Goal: Navigation & Orientation: Find specific page/section

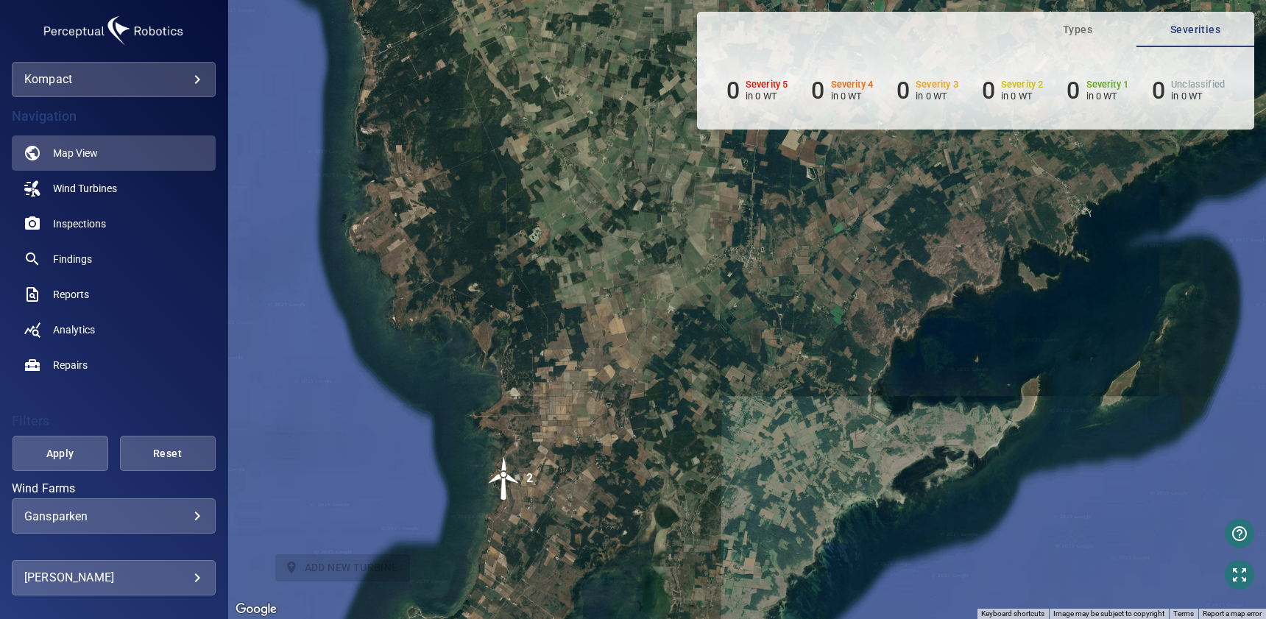
drag, startPoint x: 623, startPoint y: 304, endPoint x: 624, endPoint y: 462, distance: 157.6
click at [624, 462] on div "To navigate, press the arrow keys. To activate drag with keyboard, press Alt + …" at bounding box center [747, 309] width 1038 height 619
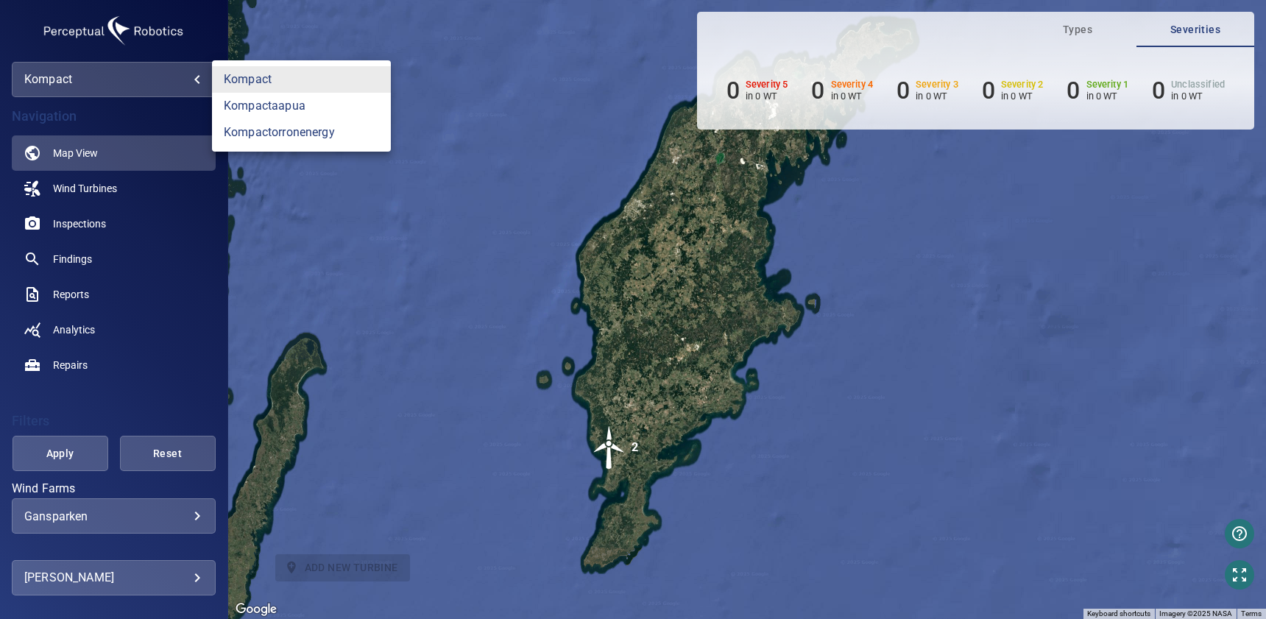
click at [201, 91] on body "**********" at bounding box center [633, 309] width 1266 height 619
click at [276, 133] on link "kompactorronenergy" at bounding box center [301, 132] width 179 height 27
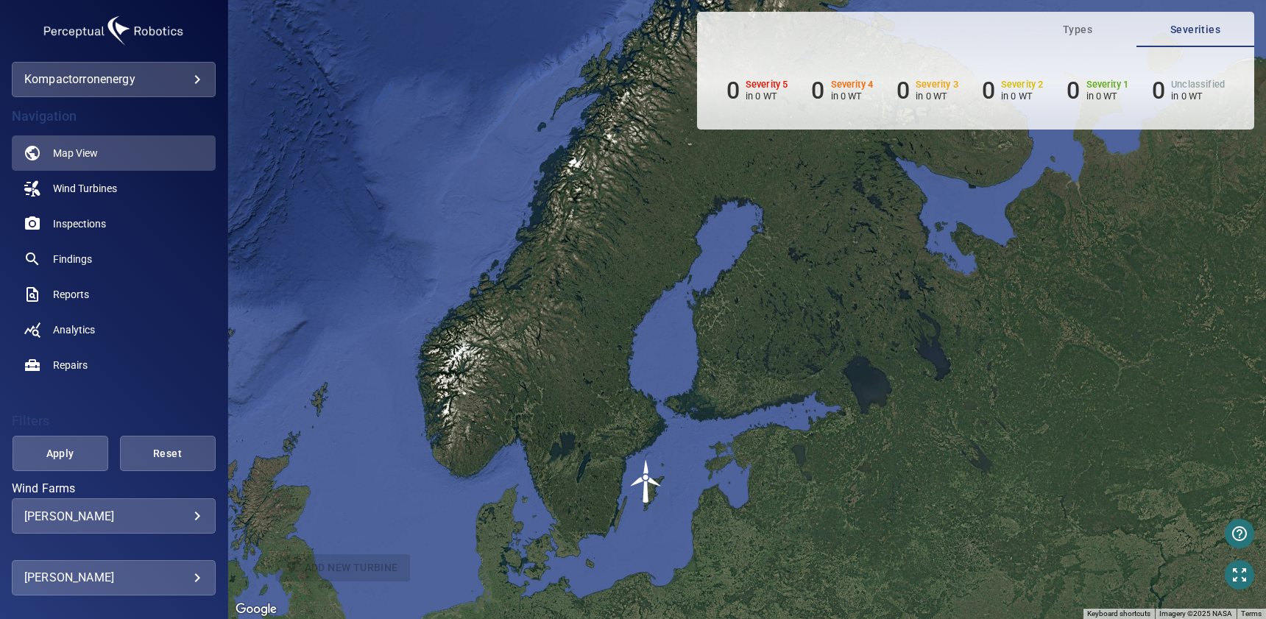
drag, startPoint x: 698, startPoint y: 263, endPoint x: 596, endPoint y: 458, distance: 220.0
click at [596, 458] on div "To activate drag with keyboard, press Alt + Enter. Once in keyboard drag state,…" at bounding box center [747, 309] width 1038 height 619
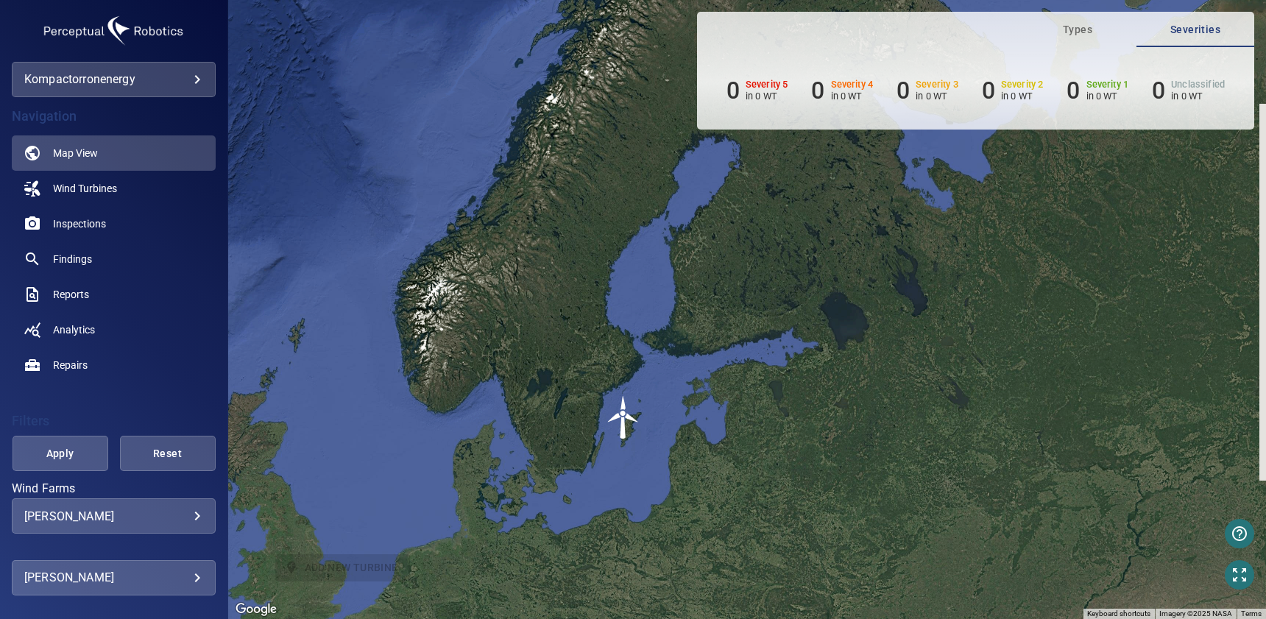
drag, startPoint x: 648, startPoint y: 543, endPoint x: 634, endPoint y: 469, distance: 75.7
click at [634, 469] on div "To activate drag with keyboard, press Alt + Enter. Once in keyboard drag state,…" at bounding box center [747, 309] width 1038 height 619
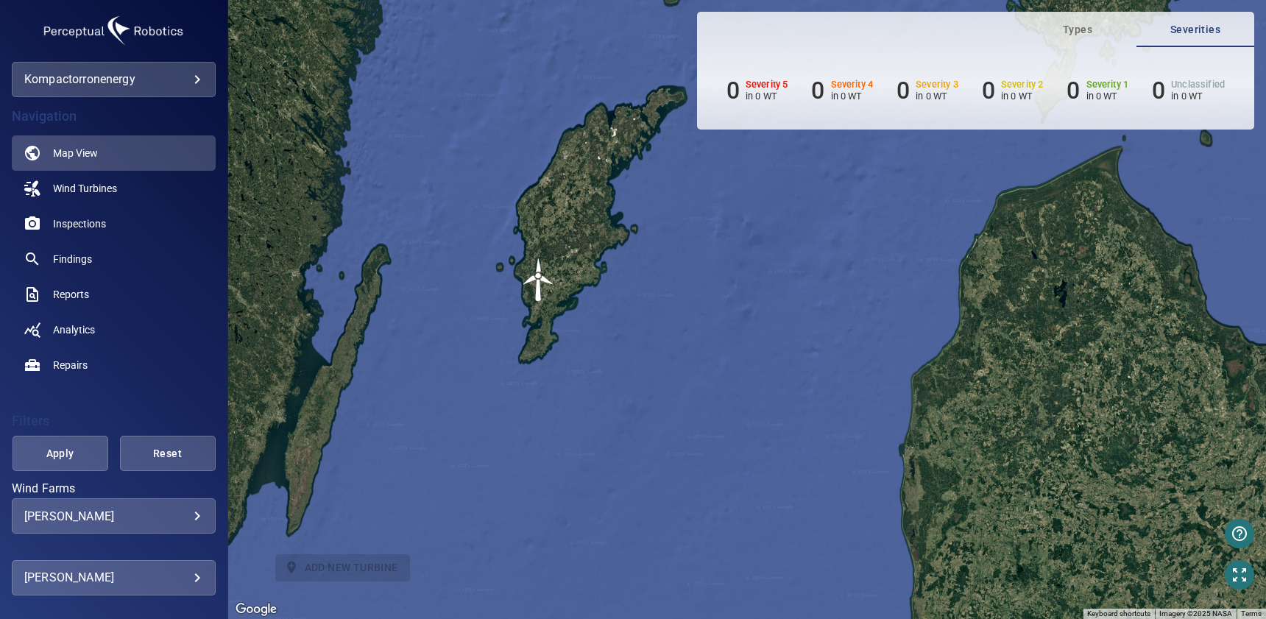
drag, startPoint x: 582, startPoint y: 364, endPoint x: 602, endPoint y: 499, distance: 136.1
click at [602, 499] on div "To activate drag with keyboard, press Alt + Enter. Once in keyboard drag state,…" at bounding box center [747, 309] width 1038 height 619
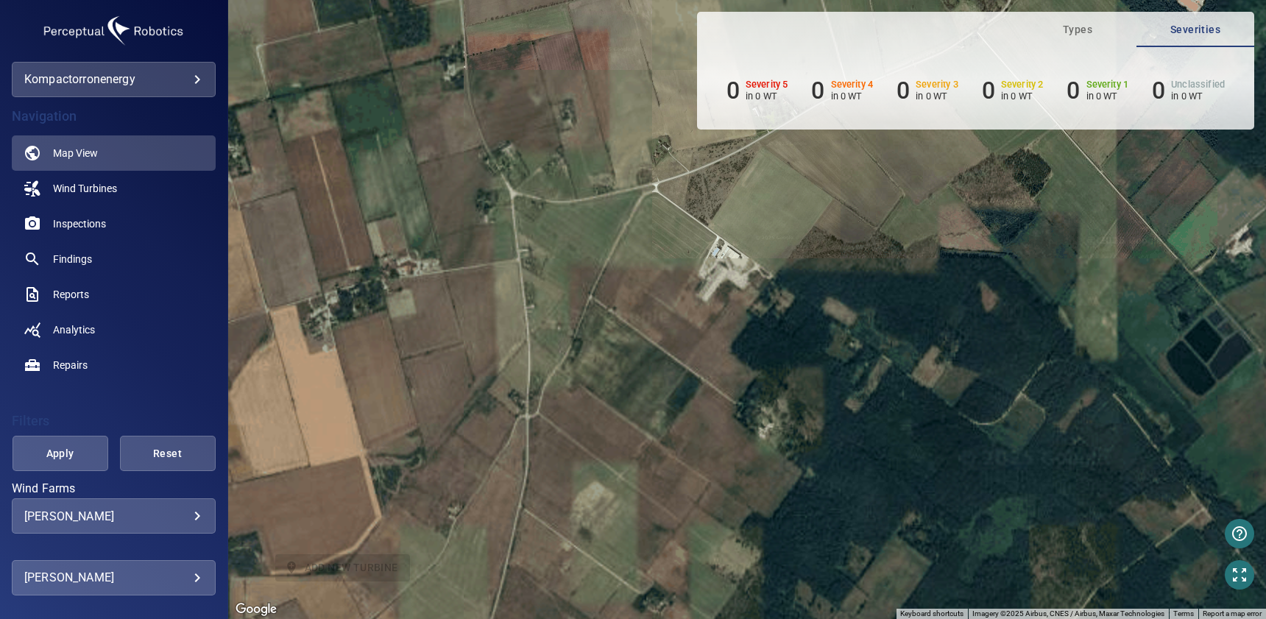
drag, startPoint x: 532, startPoint y: 460, endPoint x: 763, endPoint y: 470, distance: 232.2
click at [758, 470] on div "To activate drag with keyboard, press Alt + Enter. Once in keyboard drag state,…" at bounding box center [747, 309] width 1038 height 619
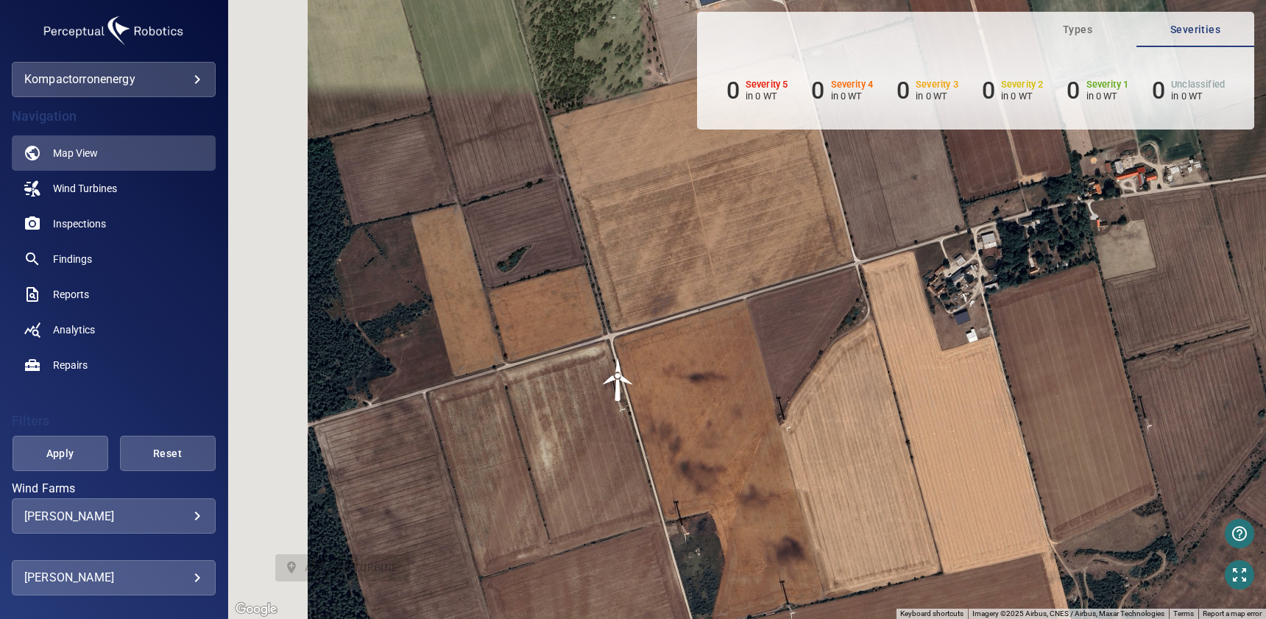
drag, startPoint x: 508, startPoint y: 405, endPoint x: 652, endPoint y: 401, distance: 144.4
click at [652, 401] on div "To activate drag with keyboard, press Alt + Enter. Once in keyboard drag state,…" at bounding box center [747, 309] width 1038 height 619
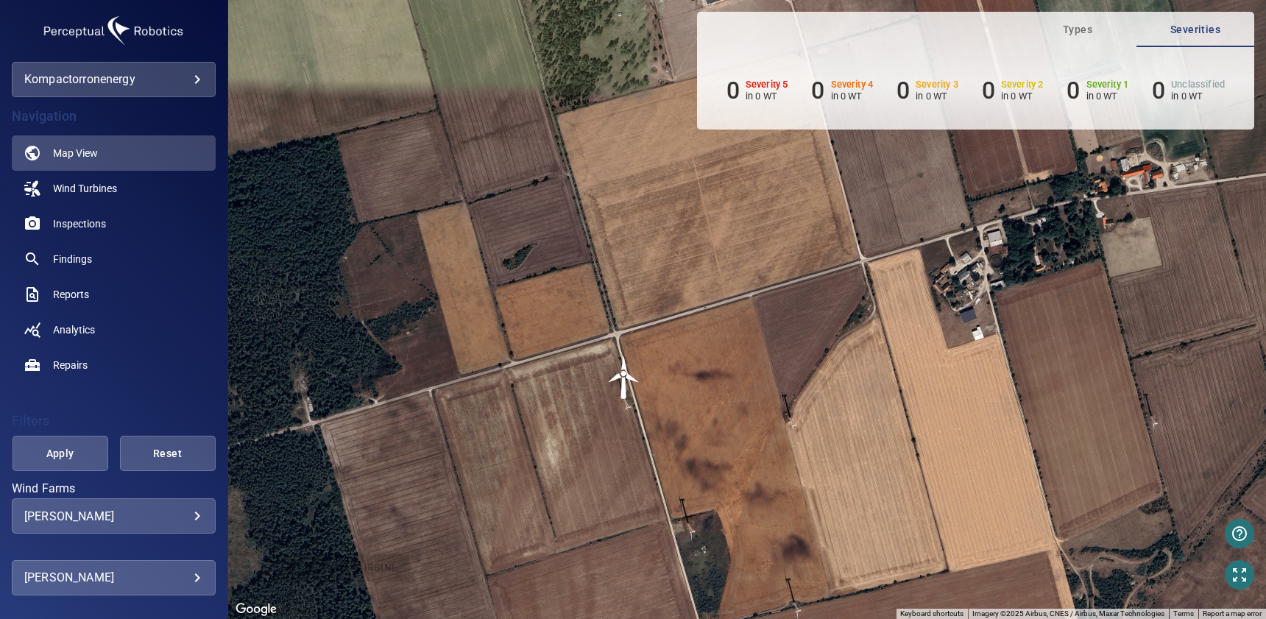
click at [623, 383] on img "T15891" at bounding box center [624, 378] width 44 height 44
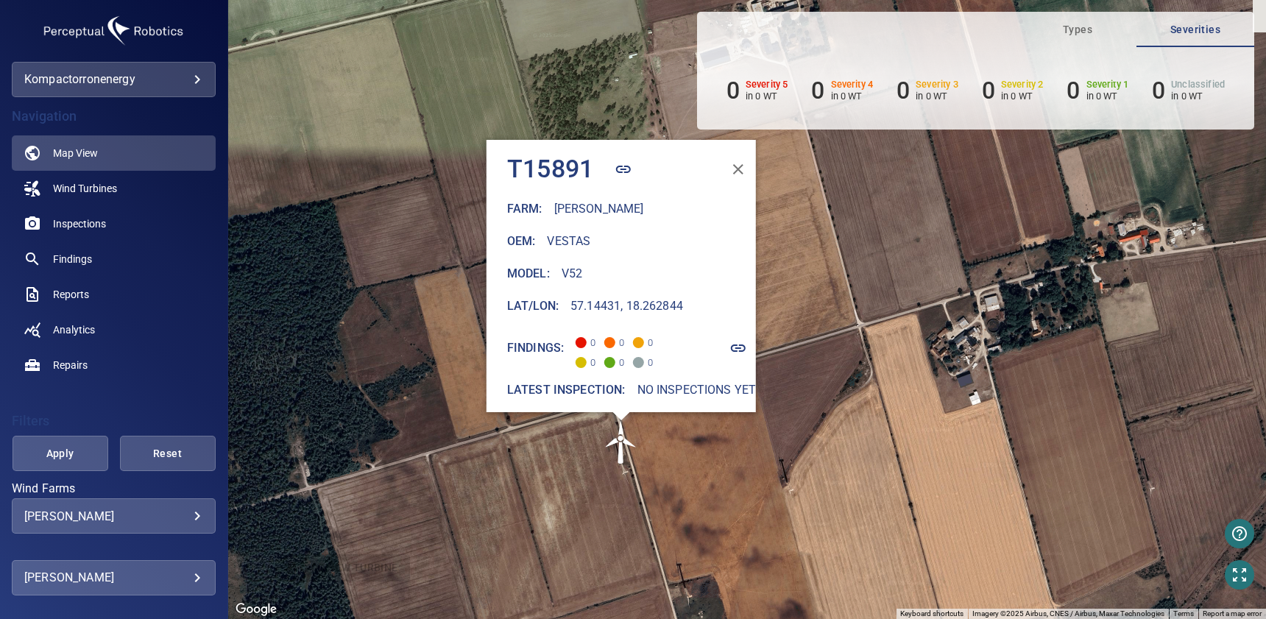
drag, startPoint x: 638, startPoint y: 412, endPoint x: 510, endPoint y: 499, distance: 155.2
click at [510, 499] on div "To activate drag with keyboard, press Alt + Enter. Once in keyboard drag state,…" at bounding box center [747, 309] width 1038 height 619
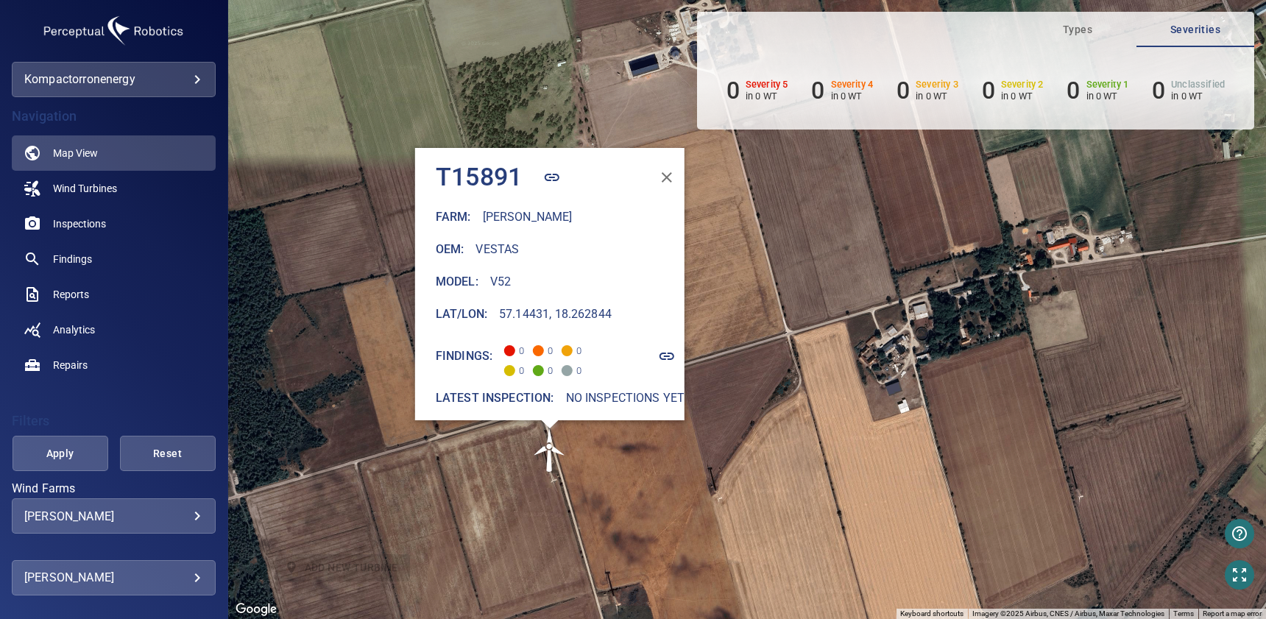
drag, startPoint x: 909, startPoint y: 306, endPoint x: 842, endPoint y: 314, distance: 68.2
click at [842, 314] on div "To activate drag with keyboard, press Alt + Enter. Once in keyboard drag state,…" at bounding box center [747, 309] width 1038 height 619
click at [665, 169] on icon "button" at bounding box center [666, 178] width 18 height 18
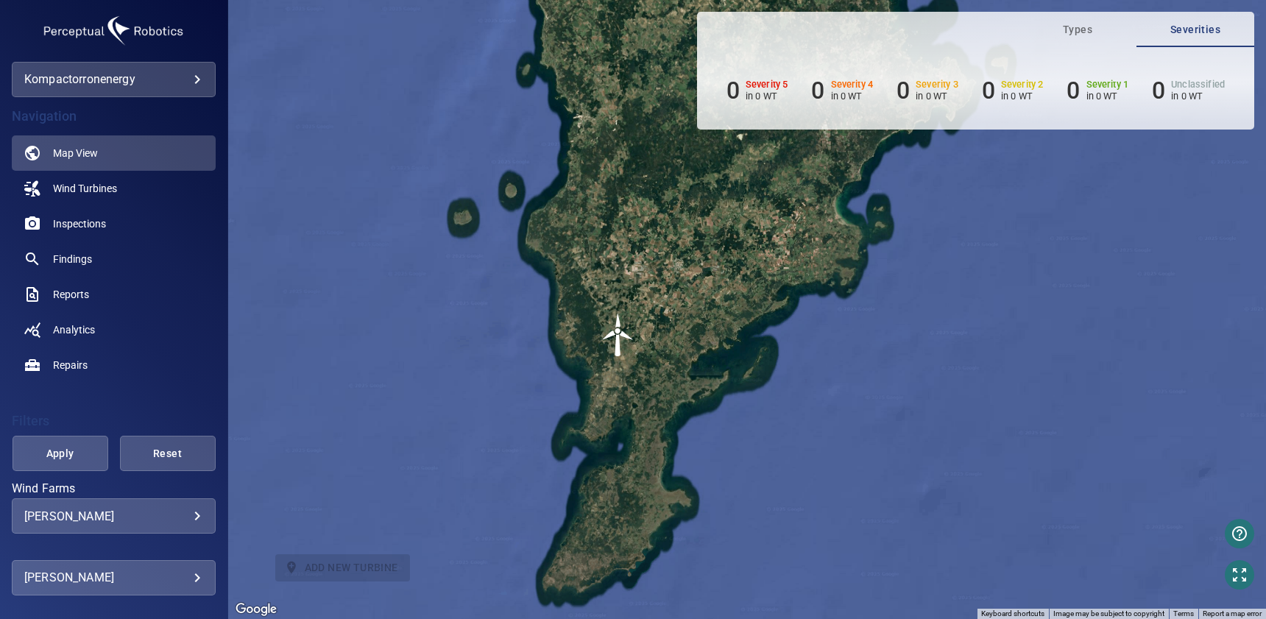
drag, startPoint x: 740, startPoint y: 214, endPoint x: 571, endPoint y: 410, distance: 258.4
click at [571, 409] on div "To activate drag with keyboard, press Alt + Enter. Once in keyboard drag state,…" at bounding box center [747, 309] width 1038 height 619
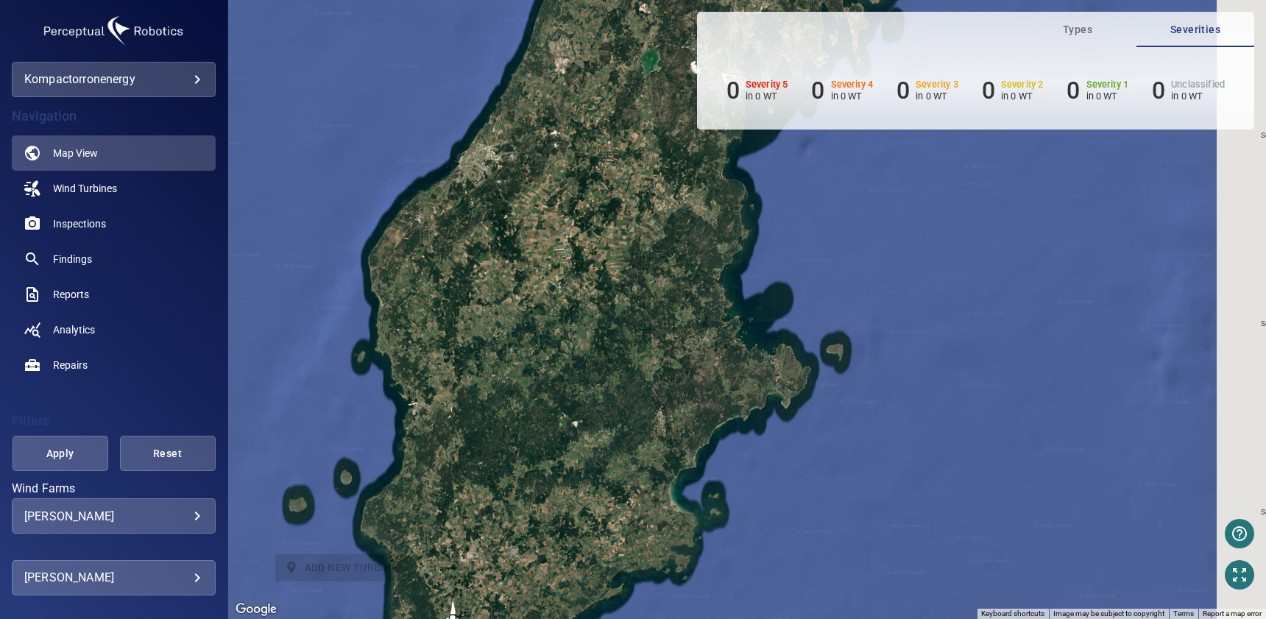
drag, startPoint x: 636, startPoint y: 228, endPoint x: 580, endPoint y: 449, distance: 227.9
click at [580, 449] on div "To activate drag with keyboard, press Alt + Enter. Once in keyboard drag state,…" at bounding box center [747, 309] width 1038 height 619
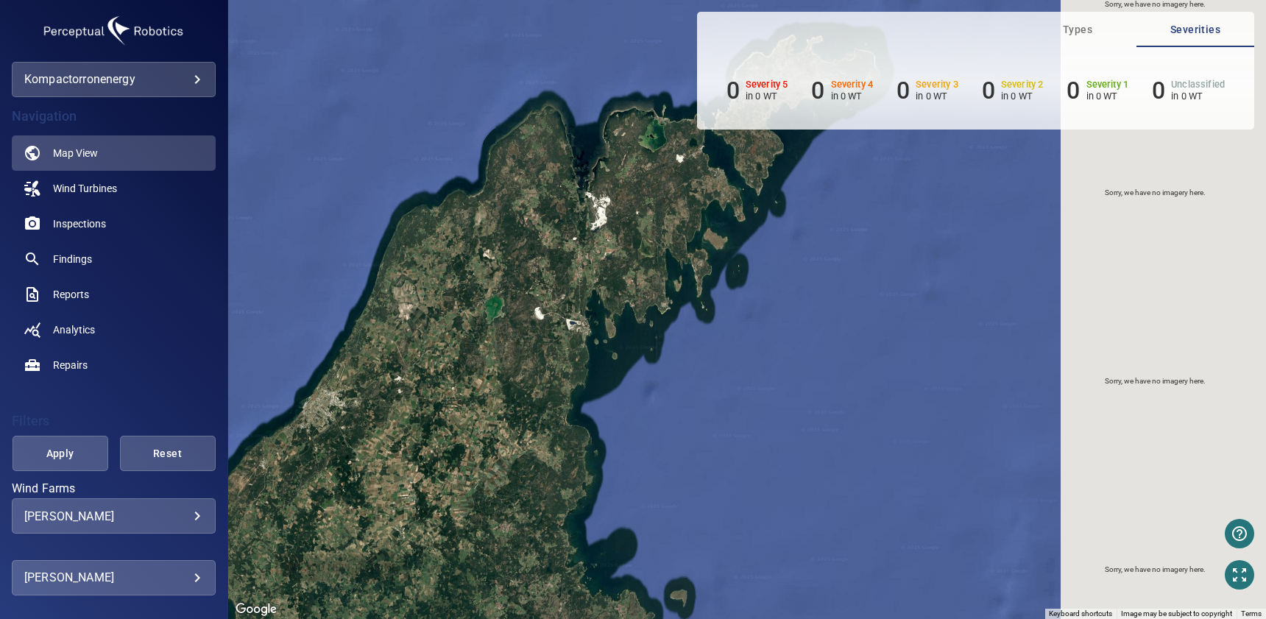
drag, startPoint x: 711, startPoint y: 139, endPoint x: 562, endPoint y: 353, distance: 260.6
click at [562, 353] on div "To activate drag with keyboard, press Alt + Enter. Once in keyboard drag state,…" at bounding box center [747, 309] width 1038 height 619
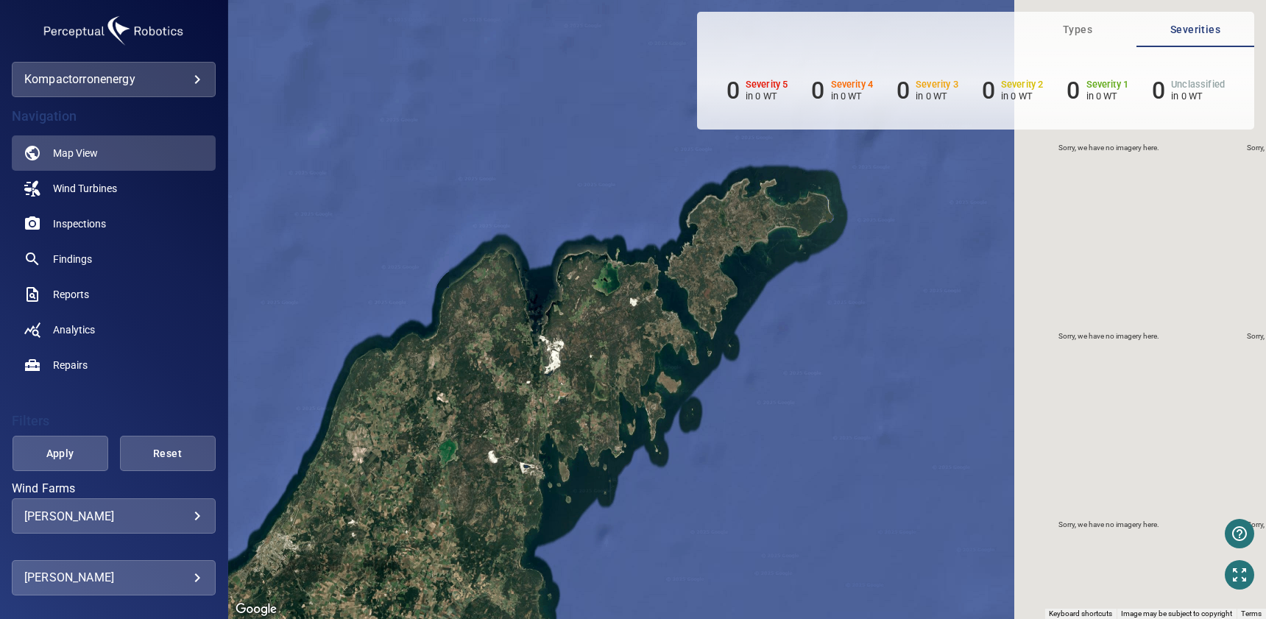
drag, startPoint x: 649, startPoint y: 284, endPoint x: 607, endPoint y: 415, distance: 137.6
click at [607, 415] on div "To activate drag with keyboard, press Alt + Enter. Once in keyboard drag state,…" at bounding box center [747, 309] width 1038 height 619
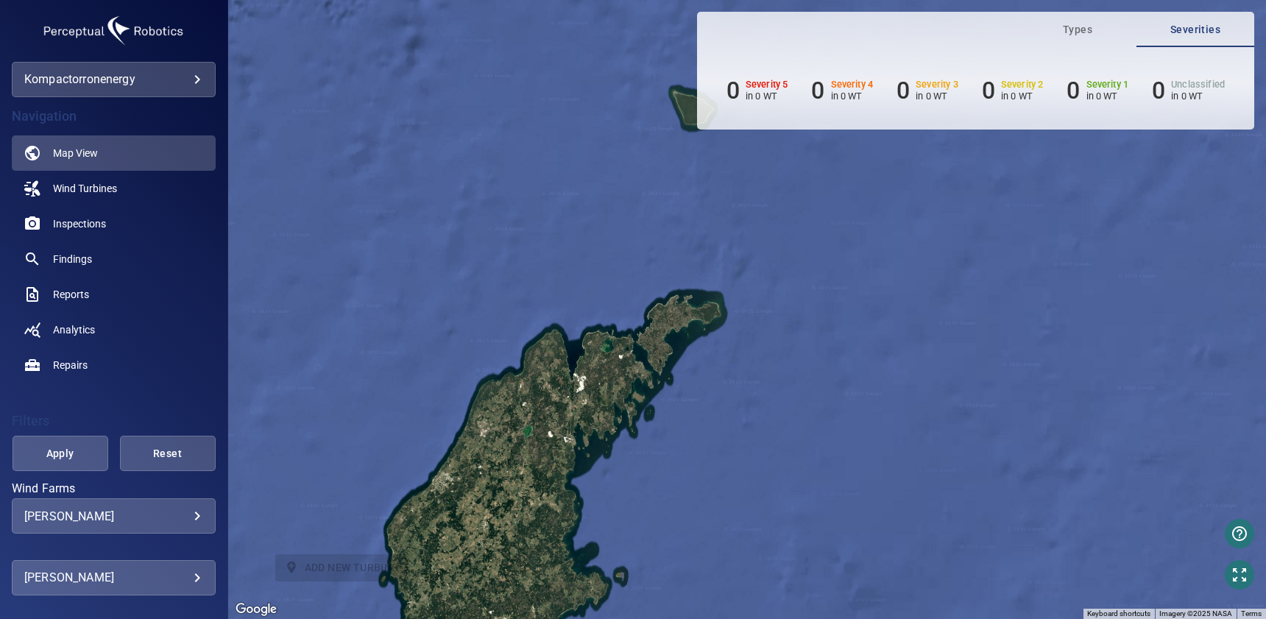
click at [198, 514] on body "**********" at bounding box center [633, 309] width 1266 height 619
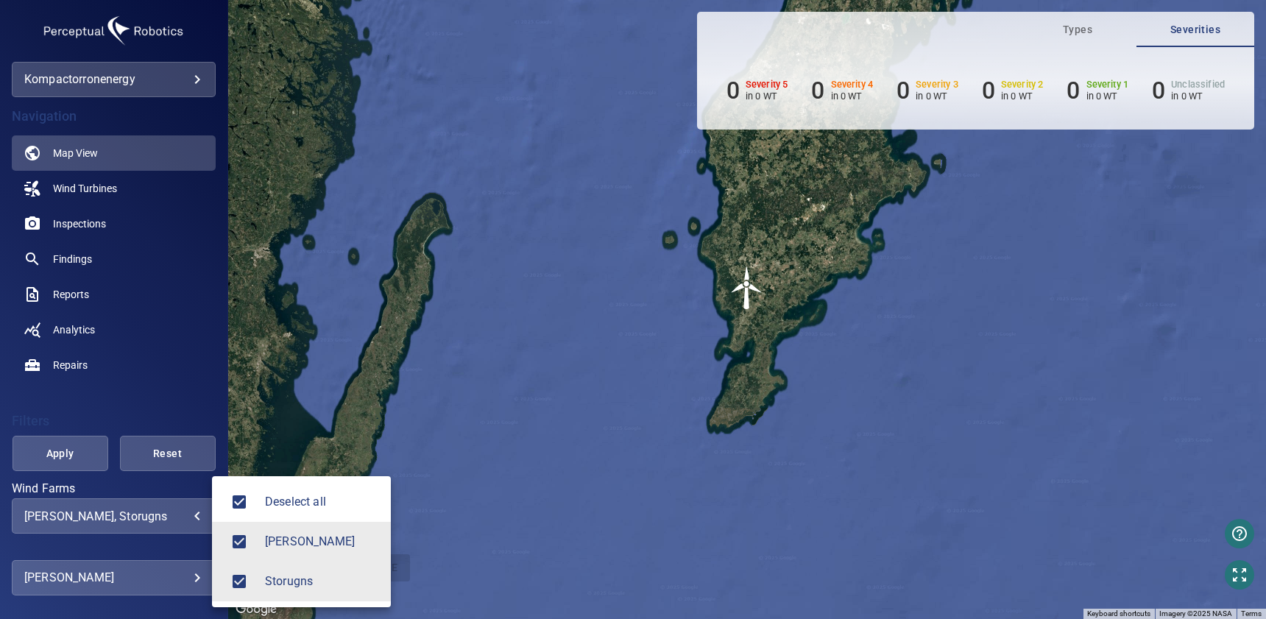
type input "********"
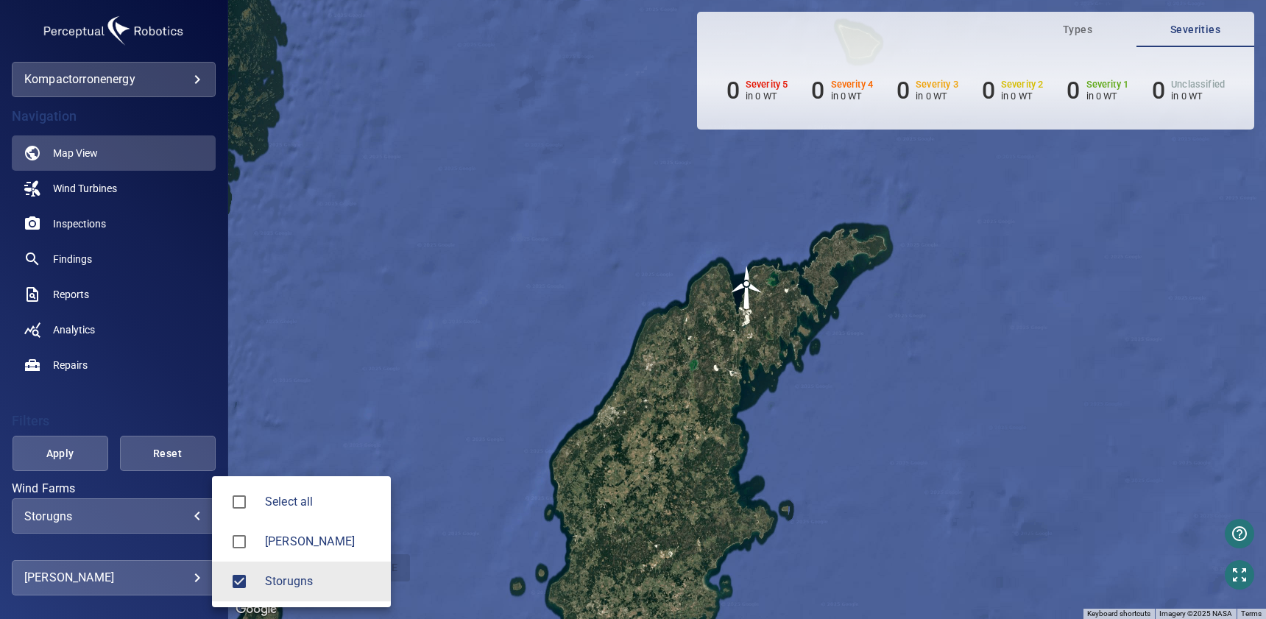
drag, startPoint x: 643, startPoint y: 409, endPoint x: 635, endPoint y: 329, distance: 79.9
click at [635, 328] on div at bounding box center [633, 309] width 1266 height 619
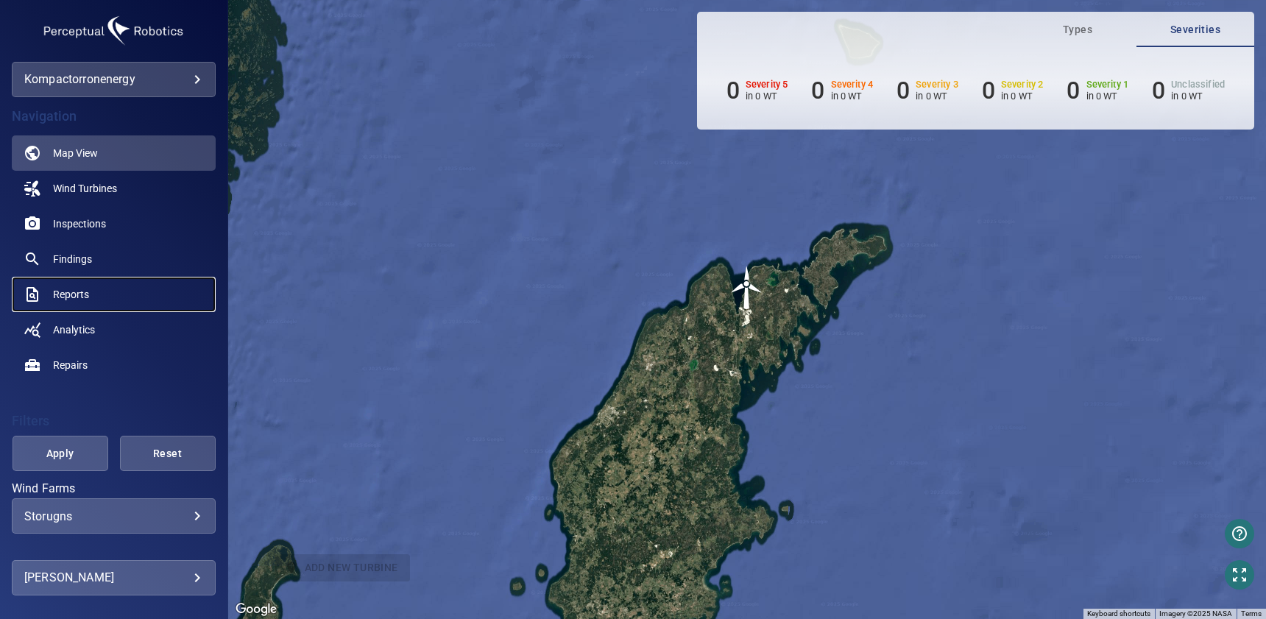
click at [74, 291] on span "Reports" at bounding box center [71, 294] width 36 height 15
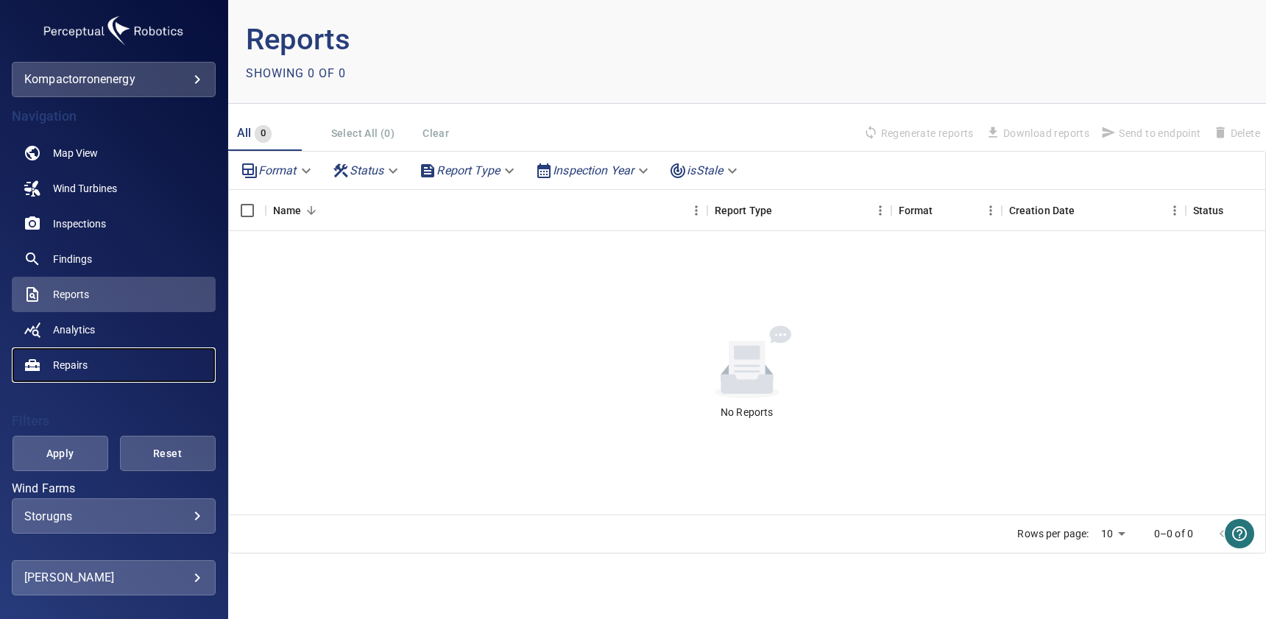
click at [75, 369] on span "Repairs" at bounding box center [70, 365] width 35 height 15
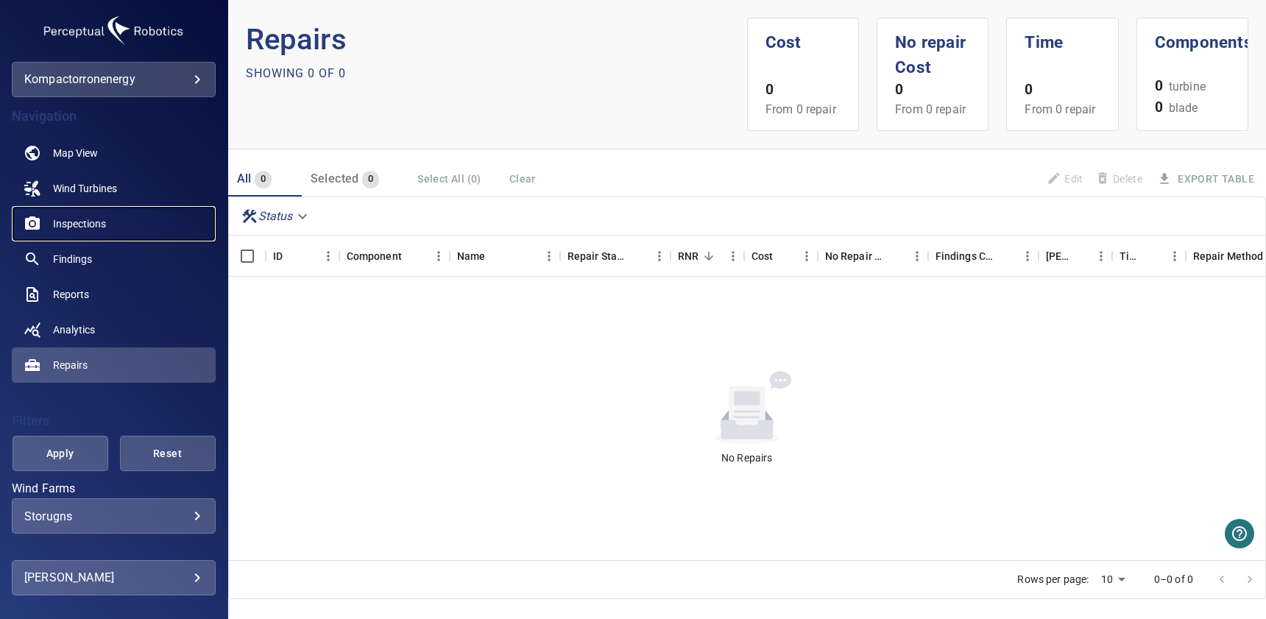
click at [101, 228] on span "Inspections" at bounding box center [79, 223] width 53 height 15
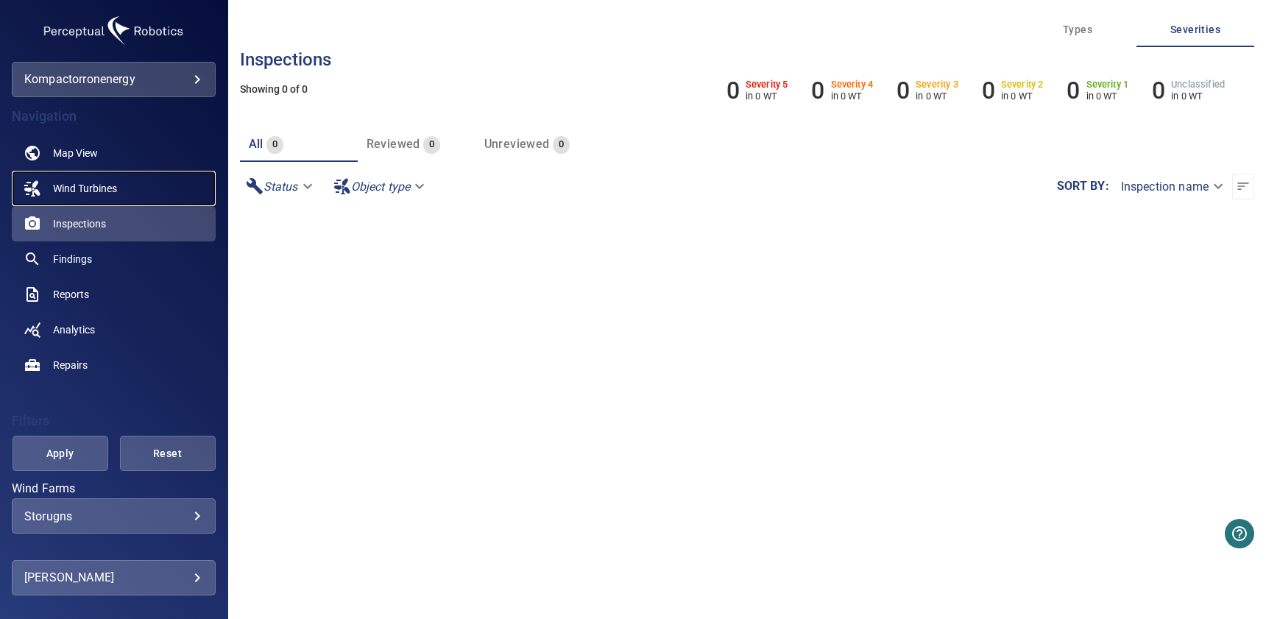
click at [116, 187] on span "Wind Turbines" at bounding box center [85, 188] width 64 height 15
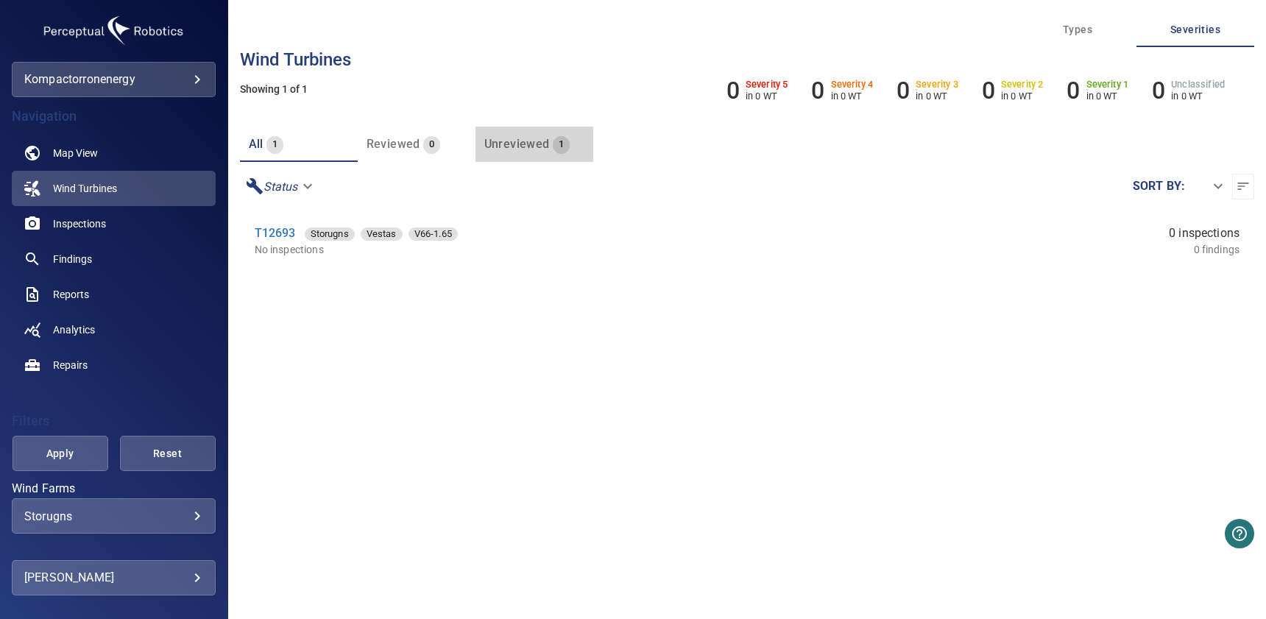
click at [538, 148] on span "Unreviewed" at bounding box center [517, 144] width 66 height 14
click at [258, 144] on span "all" at bounding box center [256, 144] width 15 height 14
click at [520, 149] on span "Unreviewed" at bounding box center [517, 144] width 66 height 14
click at [258, 146] on span "all" at bounding box center [256, 144] width 15 height 14
click at [94, 221] on span "Inspections" at bounding box center [79, 223] width 53 height 15
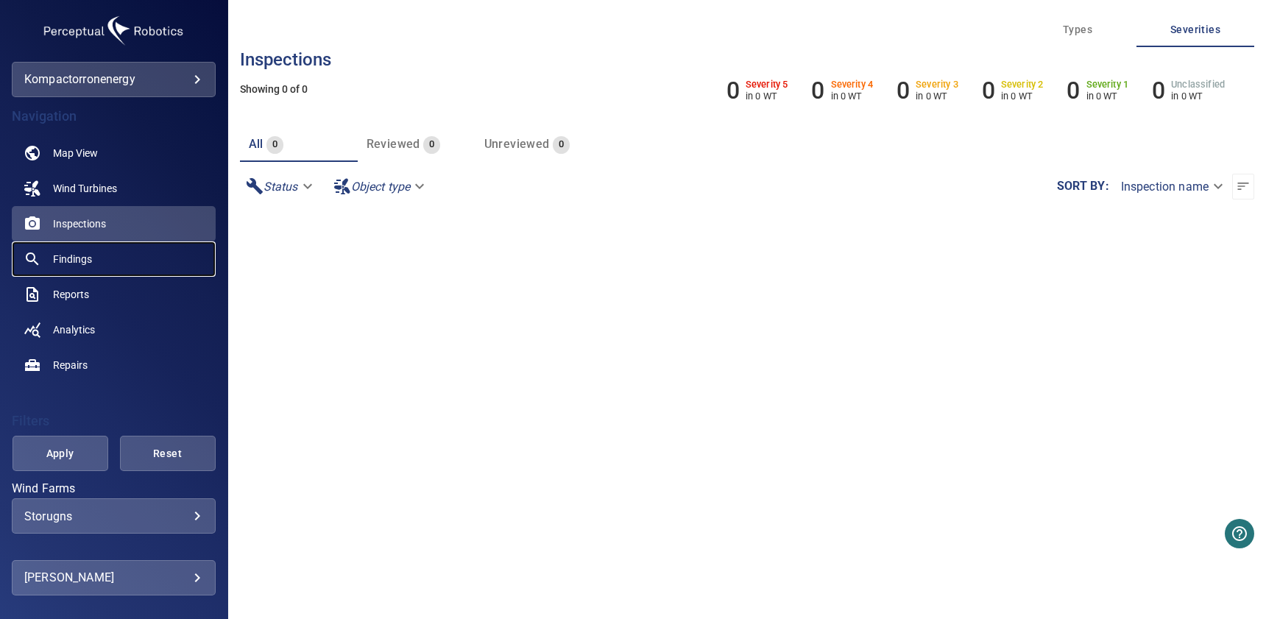
click at [79, 264] on span "Findings" at bounding box center [72, 259] width 39 height 15
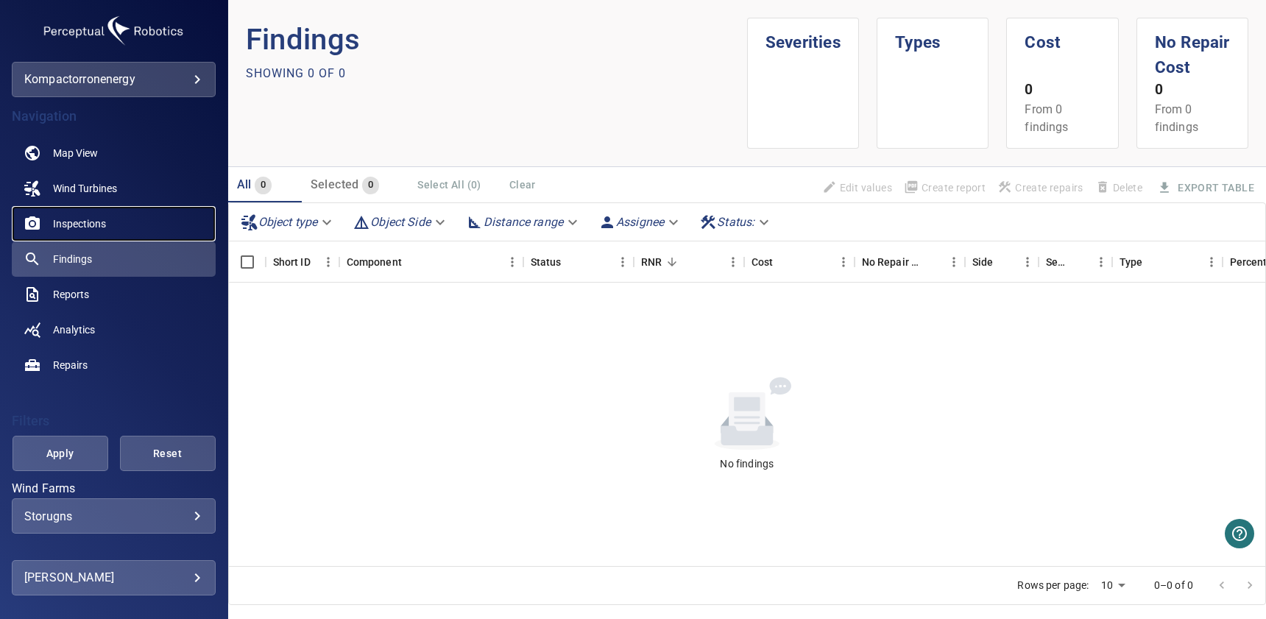
click at [116, 222] on link "Inspections" at bounding box center [114, 223] width 204 height 35
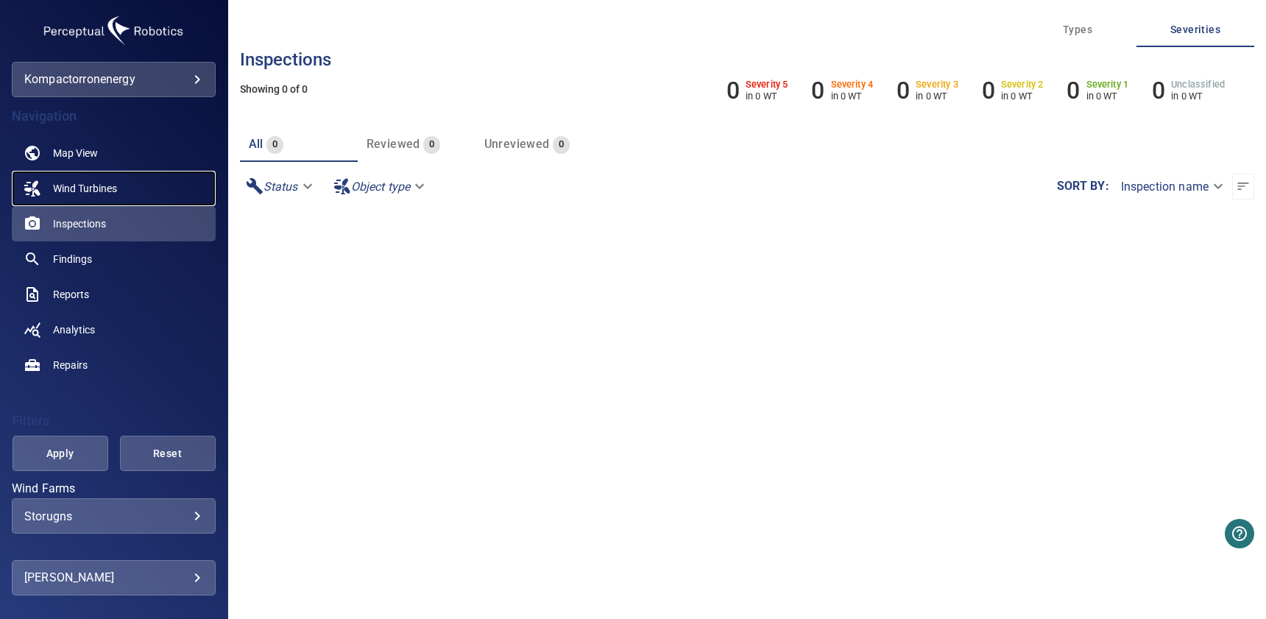
click at [145, 194] on link "Wind Turbines" at bounding box center [114, 188] width 204 height 35
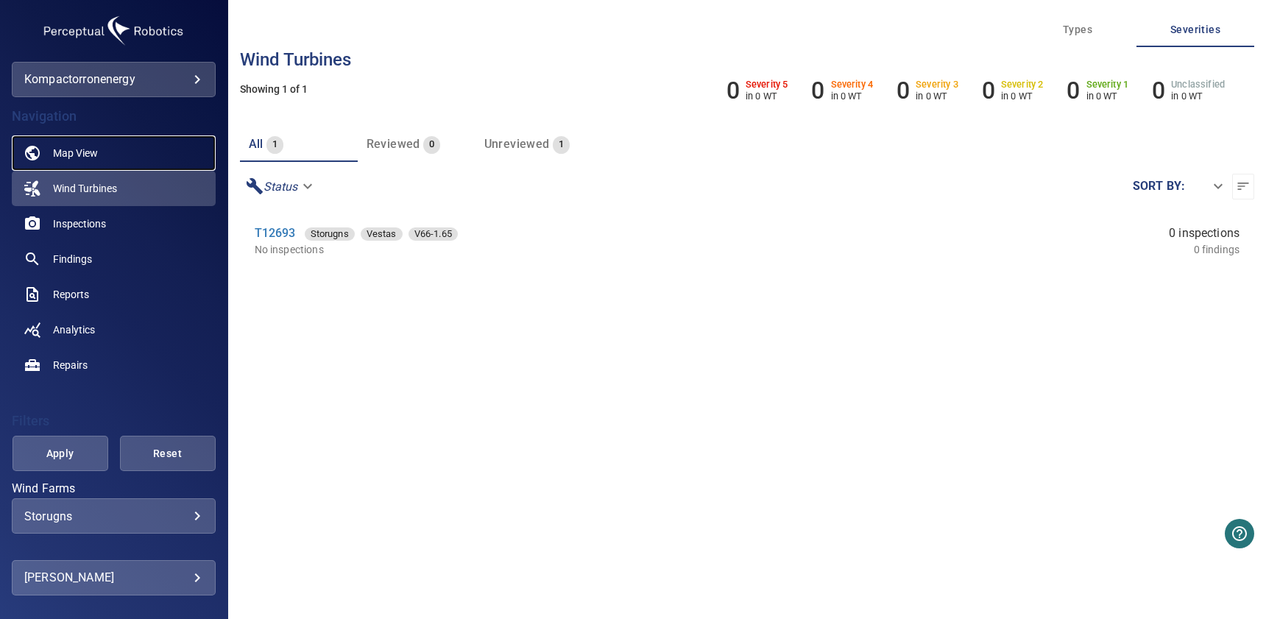
click at [105, 154] on link "Map View" at bounding box center [114, 152] width 204 height 35
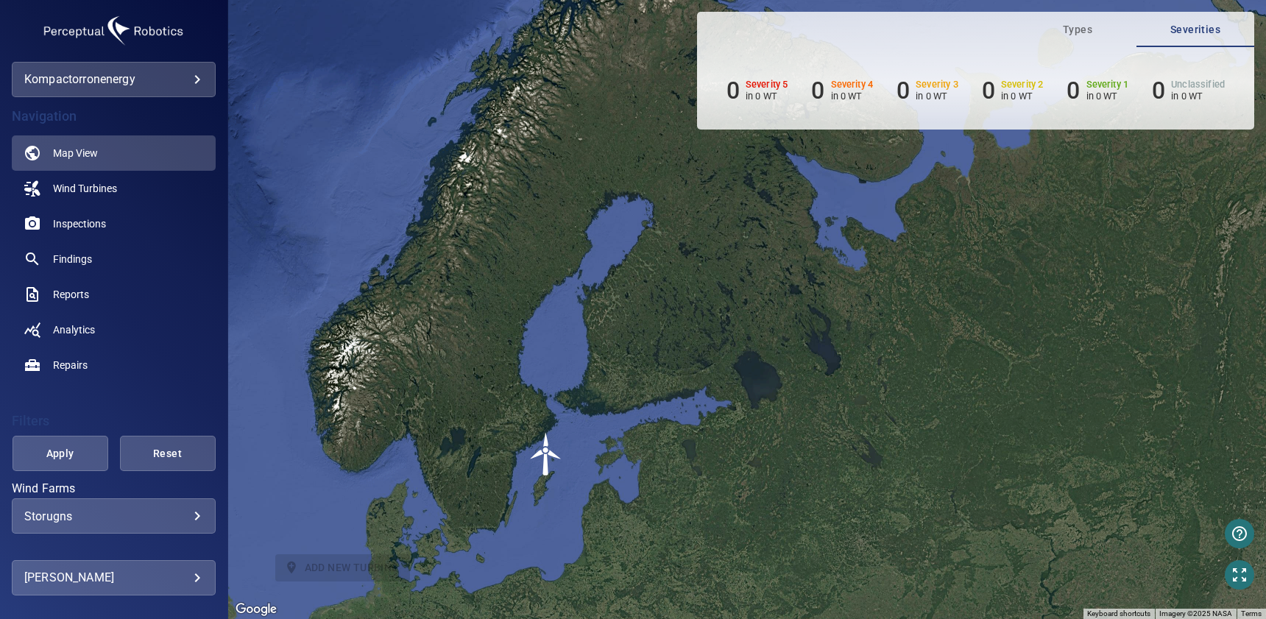
drag, startPoint x: 548, startPoint y: 255, endPoint x: 306, endPoint y: 426, distance: 295.8
click at [306, 426] on div "To activate drag with keyboard, press Alt + Enter. Once in keyboard drag state,…" at bounding box center [747, 309] width 1038 height 619
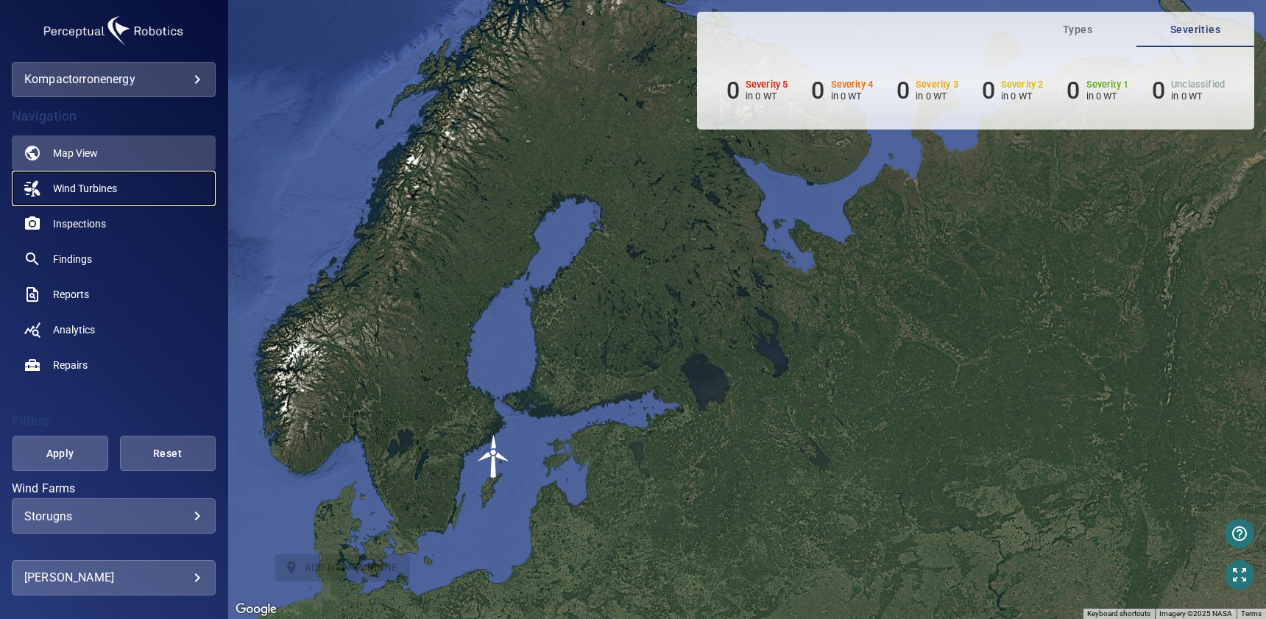
click at [94, 200] on link "Wind Turbines" at bounding box center [114, 188] width 204 height 35
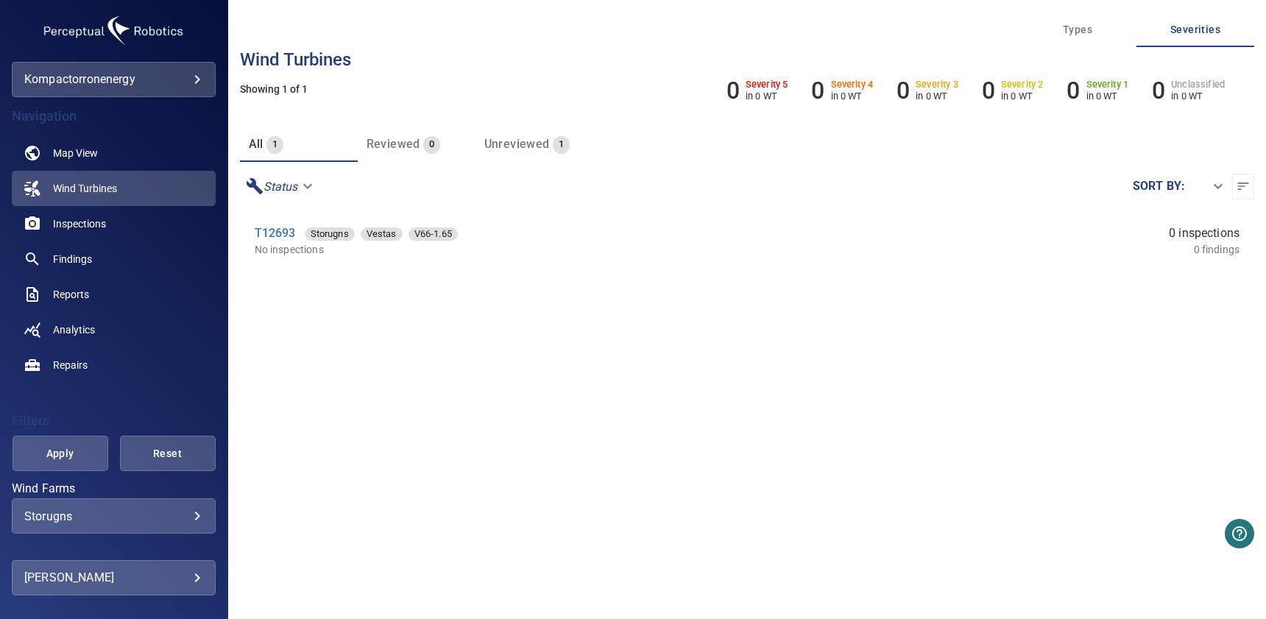
click at [159, 519] on body "**********" at bounding box center [633, 309] width 1266 height 619
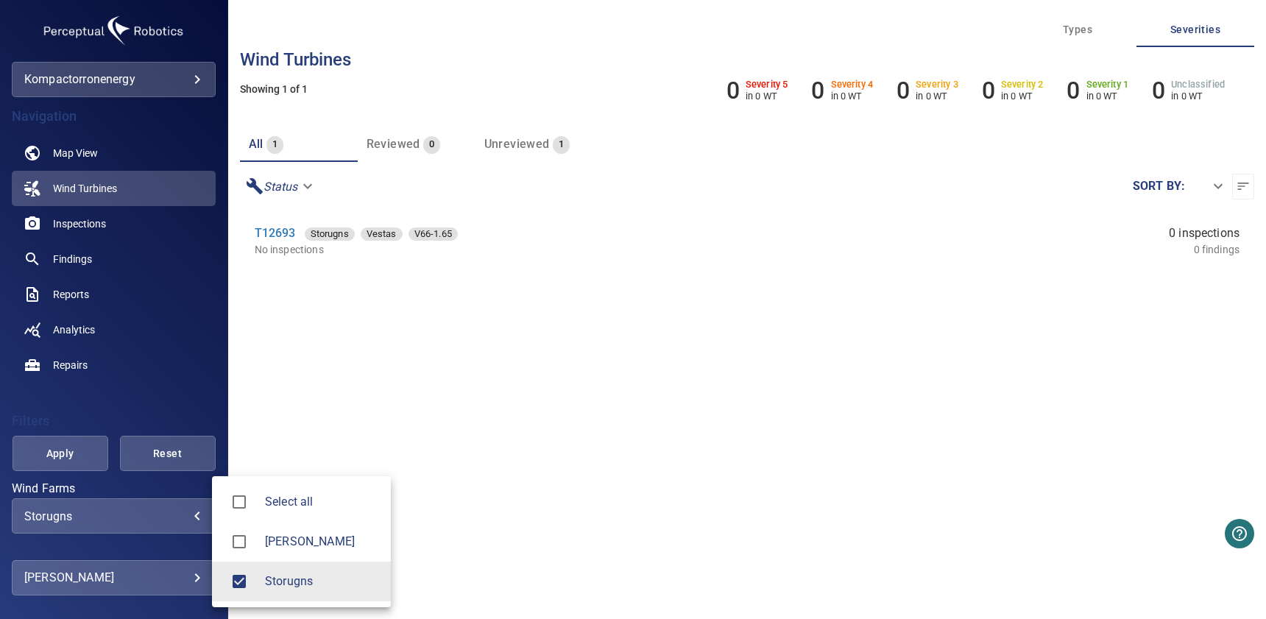
type input "**********"
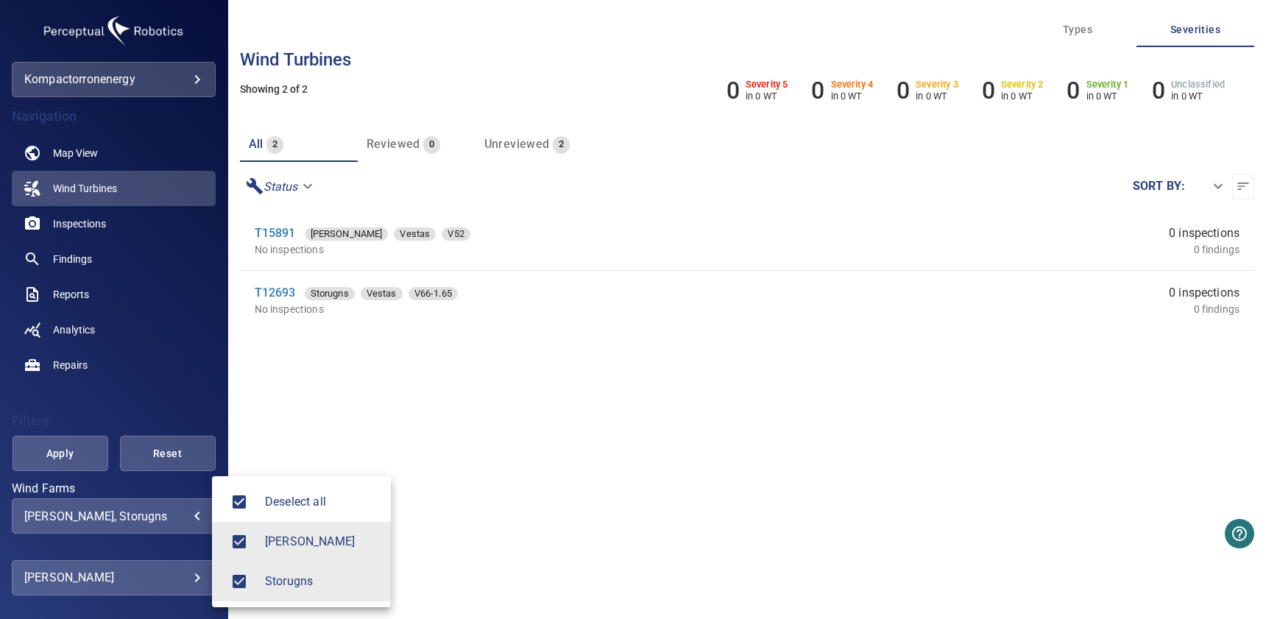
click at [152, 86] on div at bounding box center [633, 309] width 1266 height 619
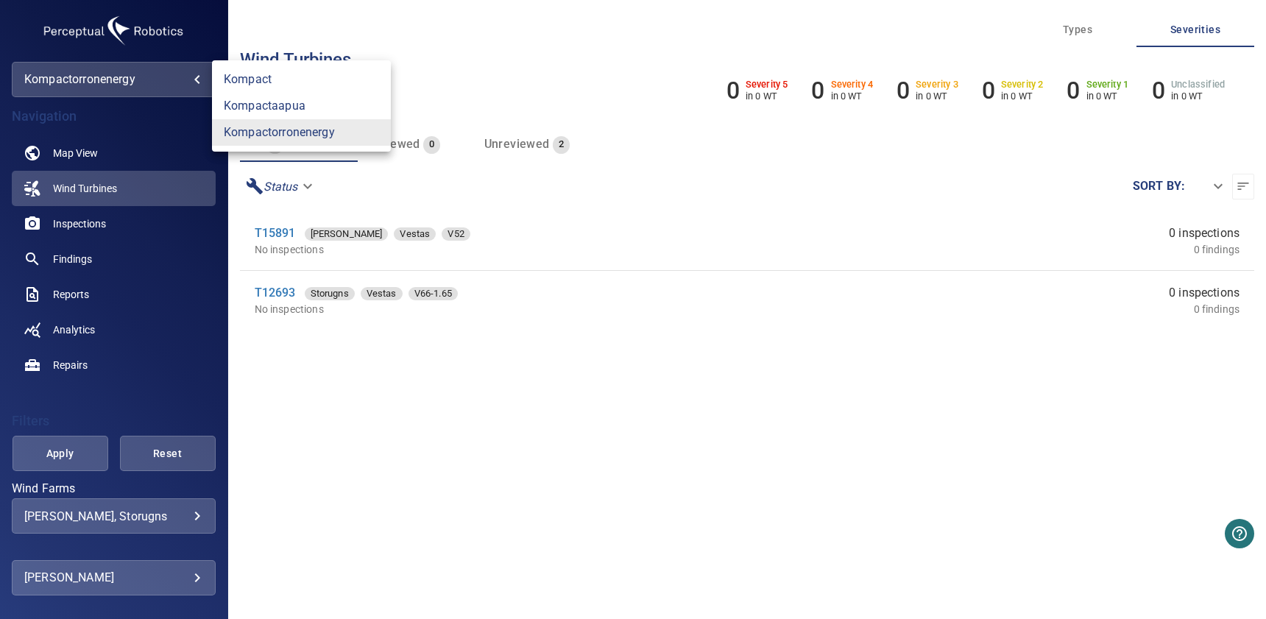
click at [149, 79] on body "**********" at bounding box center [633, 309] width 1266 height 619
click at [281, 106] on link "kompactaapua" at bounding box center [301, 106] width 179 height 27
